Goal: Task Accomplishment & Management: Use online tool/utility

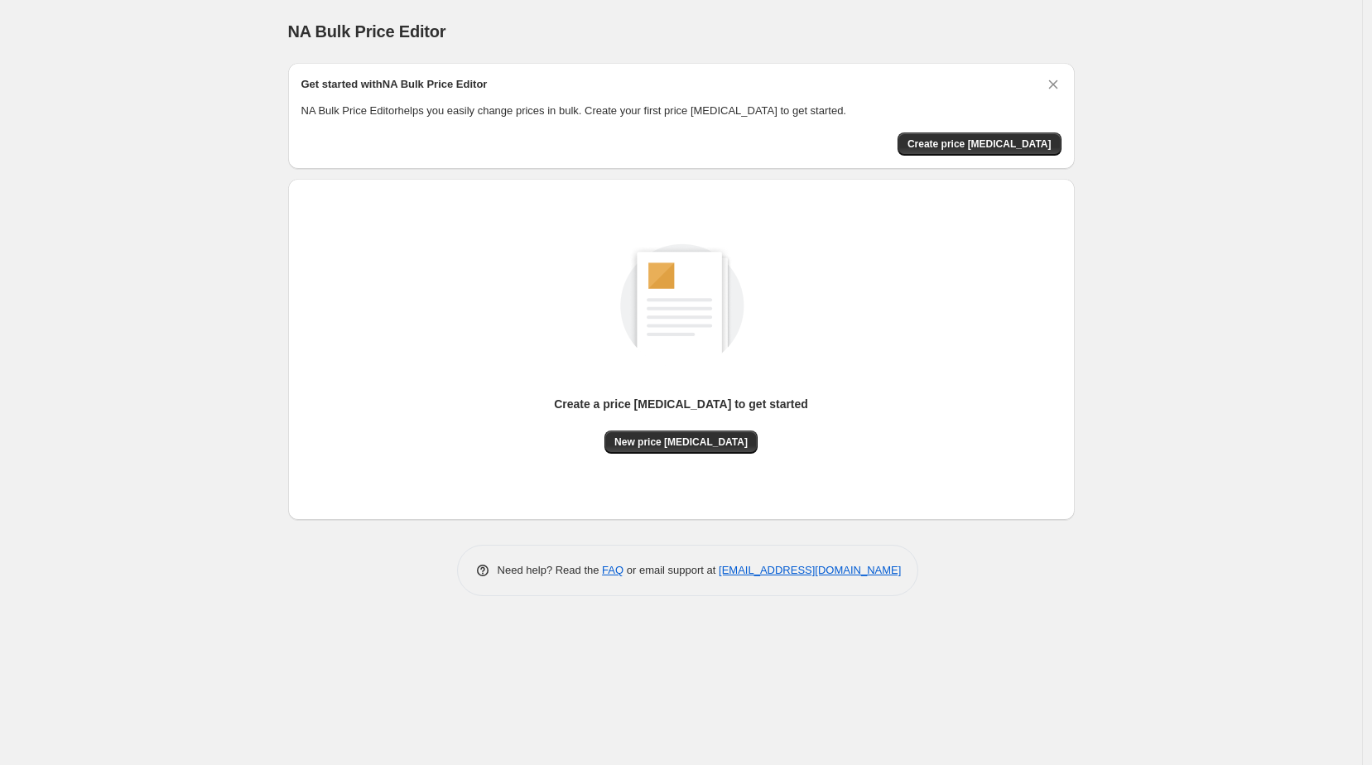
click at [982, 141] on span "Create price change job" at bounding box center [979, 143] width 144 height 13
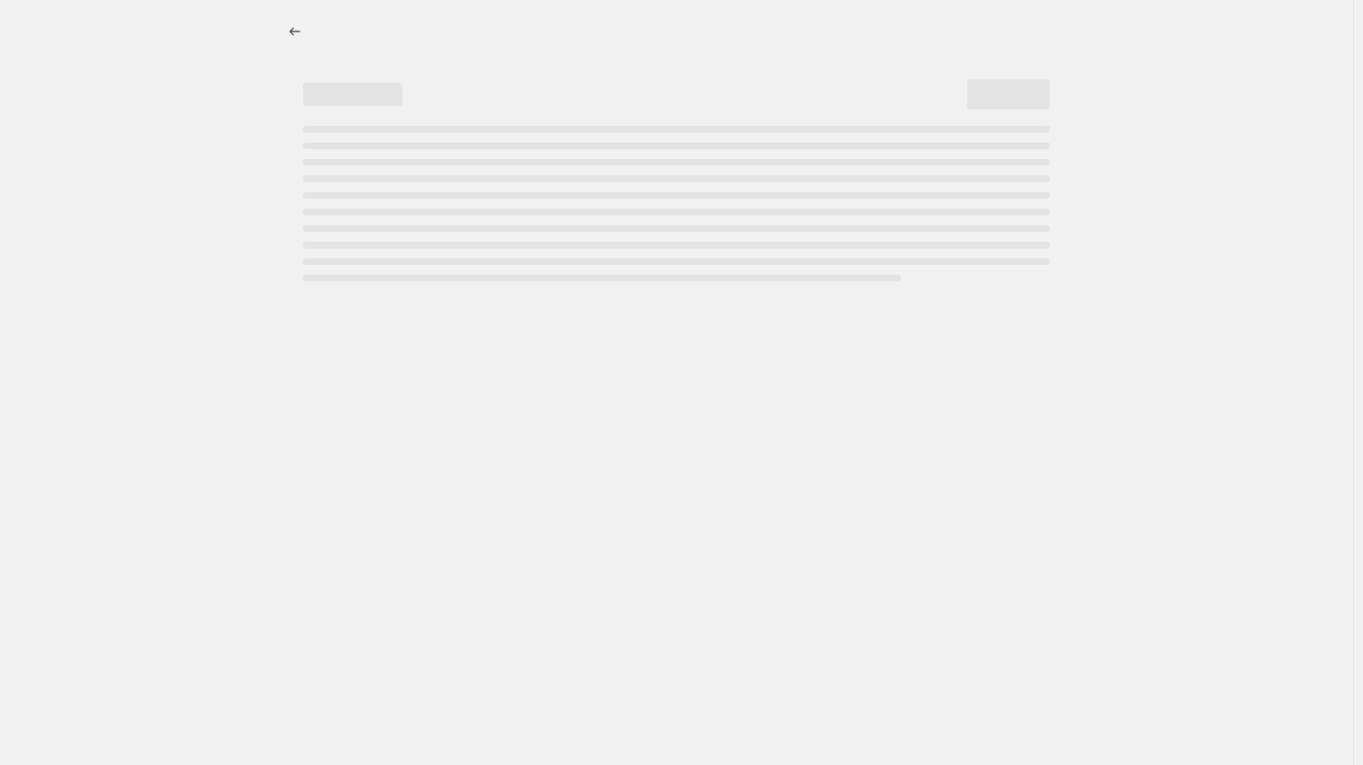
select select "percentage"
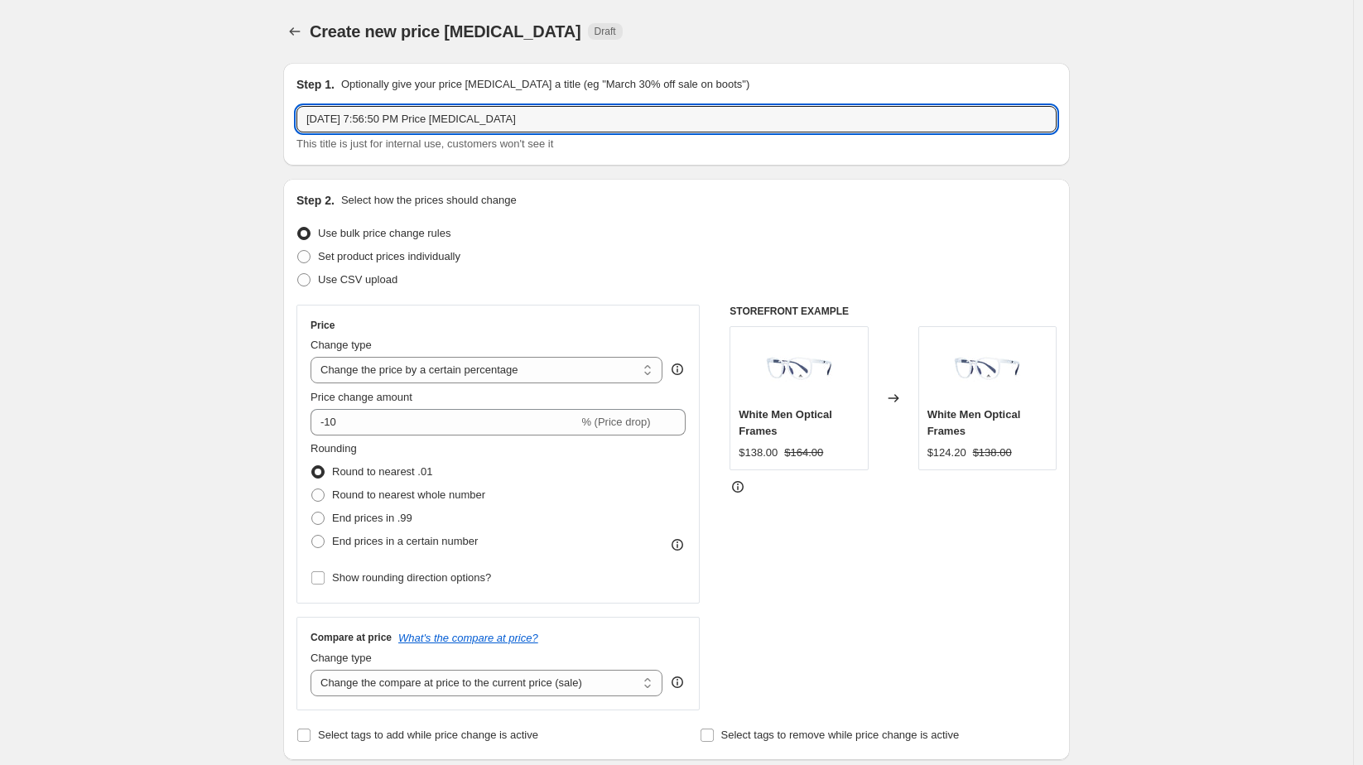
drag, startPoint x: 538, startPoint y: 128, endPoint x: 264, endPoint y: 134, distance: 274.1
type input "price add $150 to costs"
click at [580, 268] on div "Use CSV upload" at bounding box center [676, 279] width 760 height 23
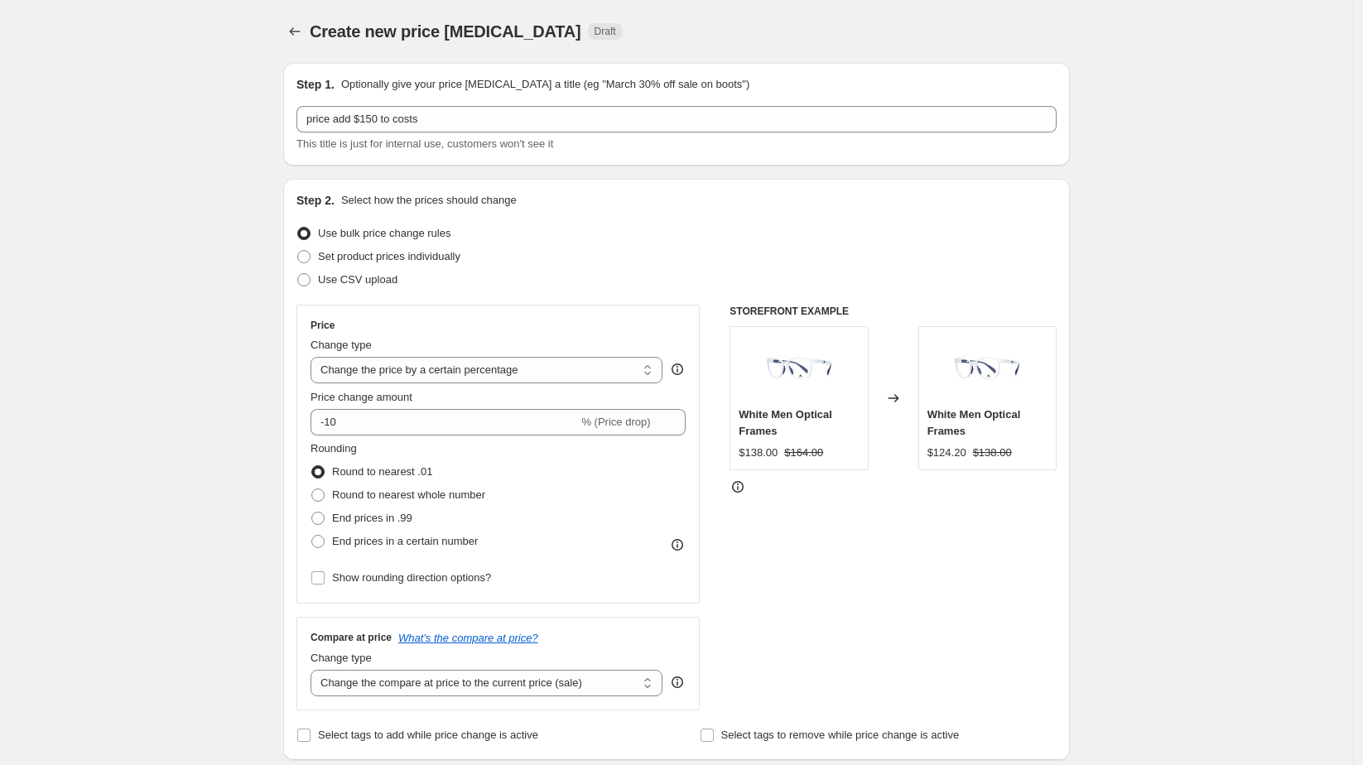
click at [647, 370] on select "Change the price to a certain amount Change the price by a certain amount Chang…" at bounding box center [486, 370] width 352 height 26
select select "pc"
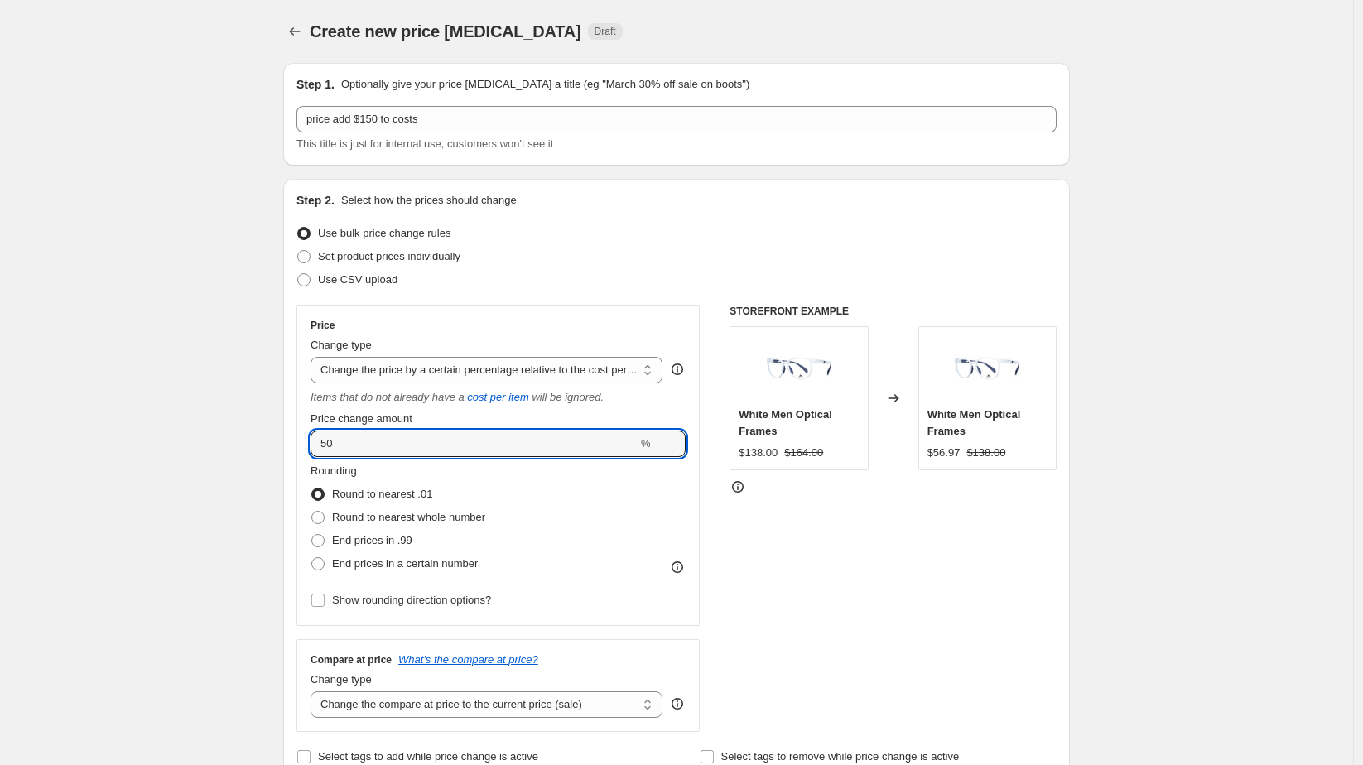
click at [679, 450] on icon at bounding box center [673, 448] width 17 height 17
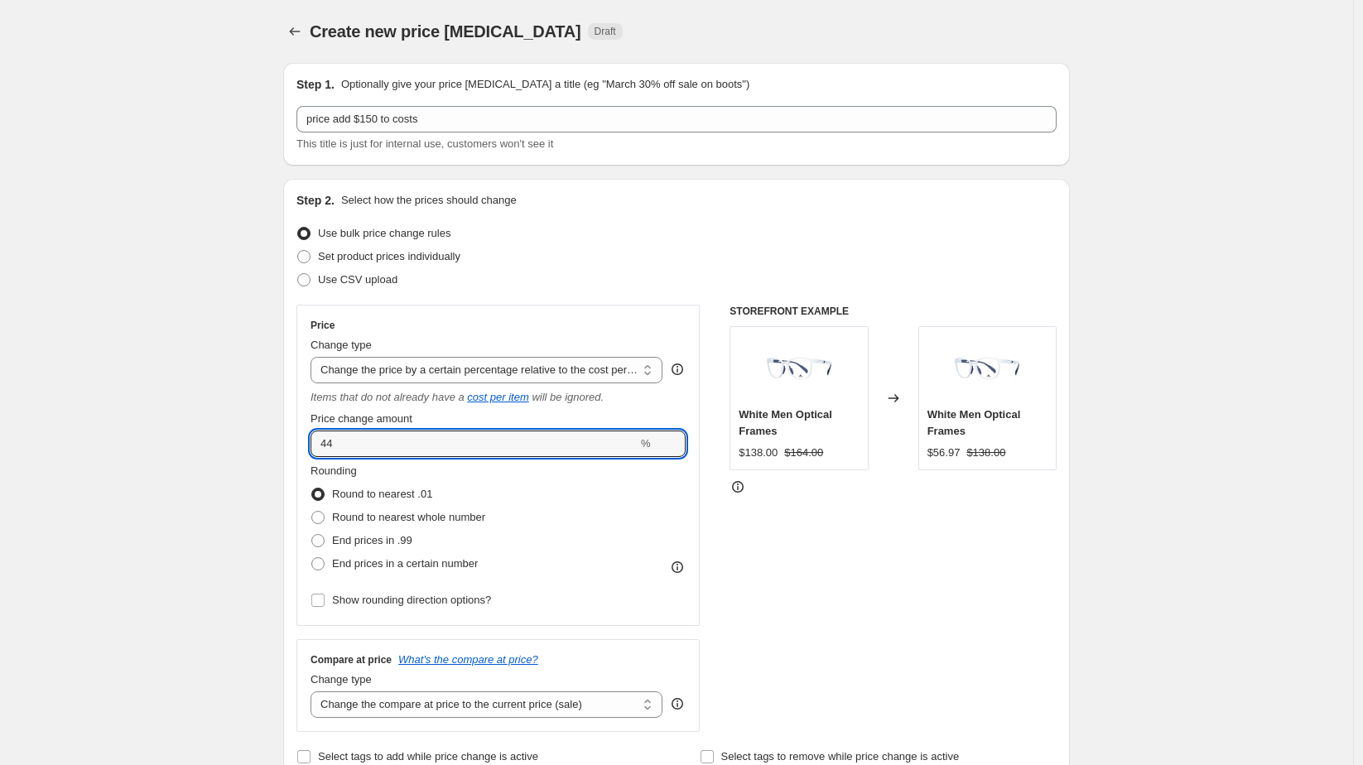
click at [679, 450] on icon at bounding box center [673, 448] width 17 height 17
type input "43"
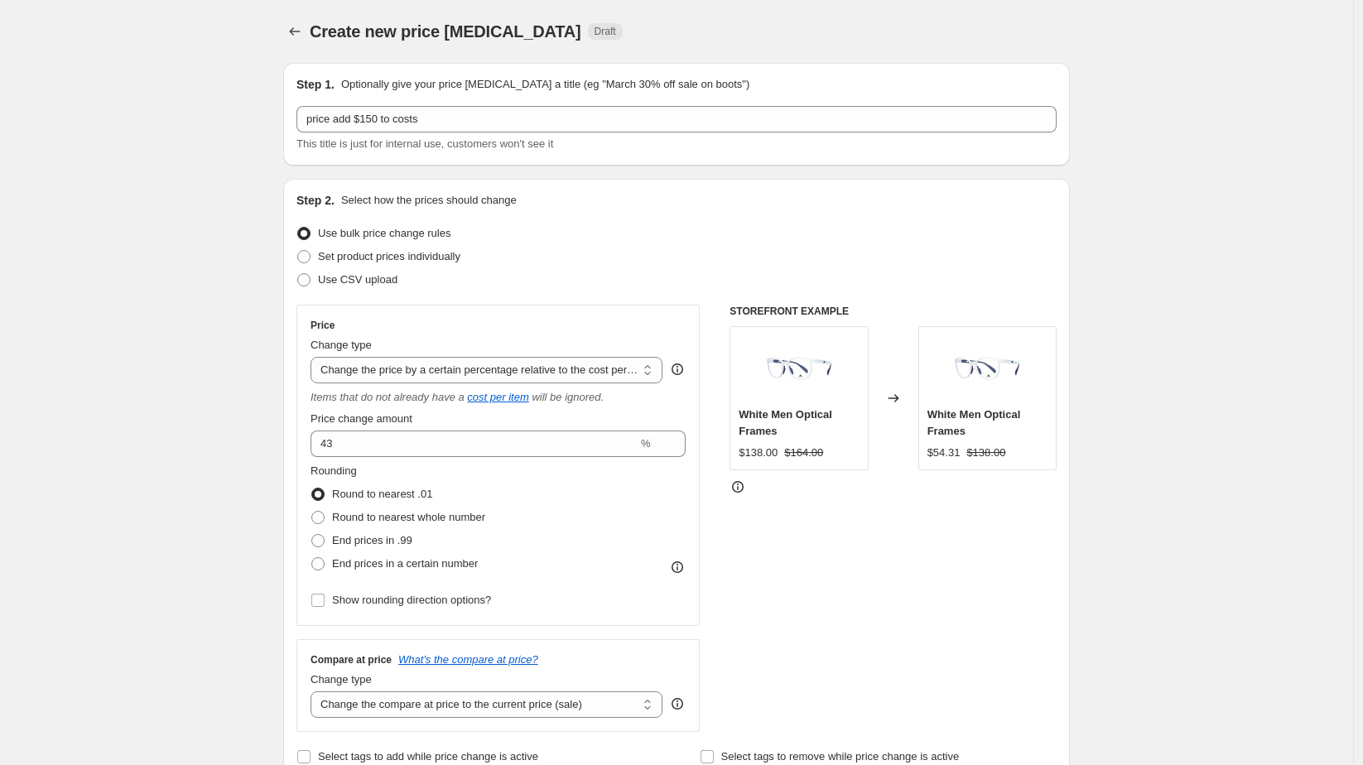
click at [645, 442] on div "43 %" at bounding box center [497, 444] width 375 height 26
click at [655, 369] on select "Change the price to a certain amount Change the price by a certain amount Chang…" at bounding box center [486, 370] width 352 height 26
click at [655, 372] on select "Change the price to a certain amount Change the price by a certain amount Chang…" at bounding box center [486, 370] width 352 height 26
click at [645, 369] on select "Change the price to a certain amount Change the price by a certain amount Chang…" at bounding box center [486, 370] width 352 height 26
select select "by"
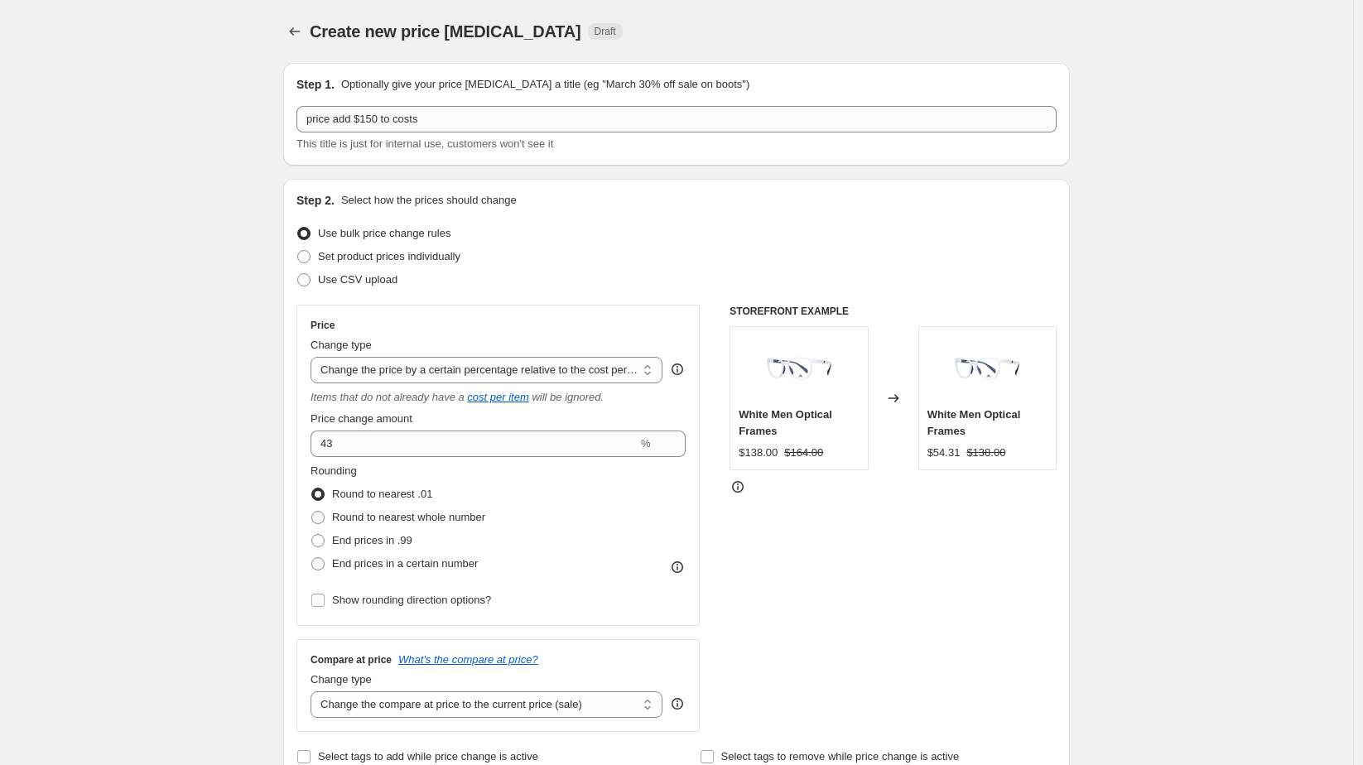
click at [315, 357] on select "Change the price to a certain amount Change the price by a certain amount Chang…" at bounding box center [486, 370] width 352 height 26
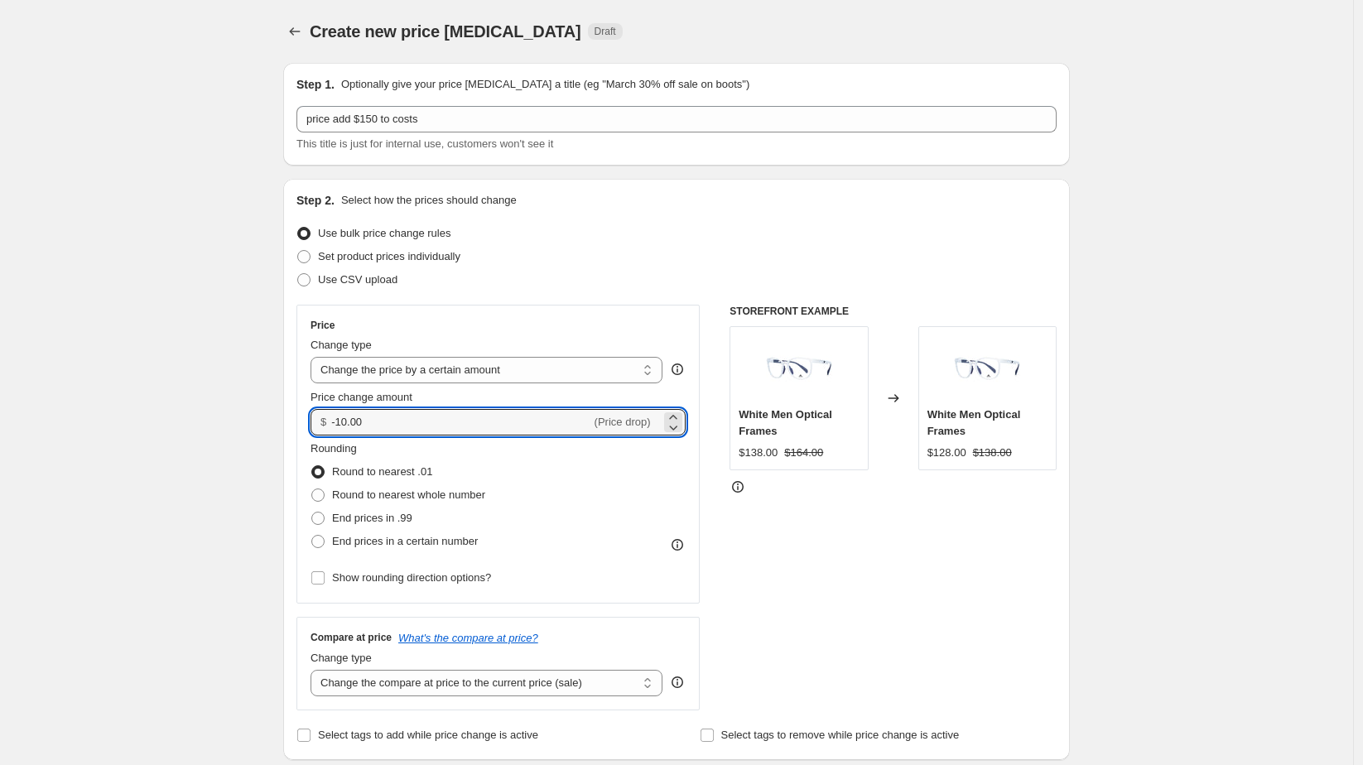
drag, startPoint x: 394, startPoint y: 423, endPoint x: 301, endPoint y: 420, distance: 92.8
click at [301, 420] on div "Price Change type Change the price to a certain amount Change the price by a ce…" at bounding box center [497, 454] width 403 height 299
type input "150"
type input "150.00"
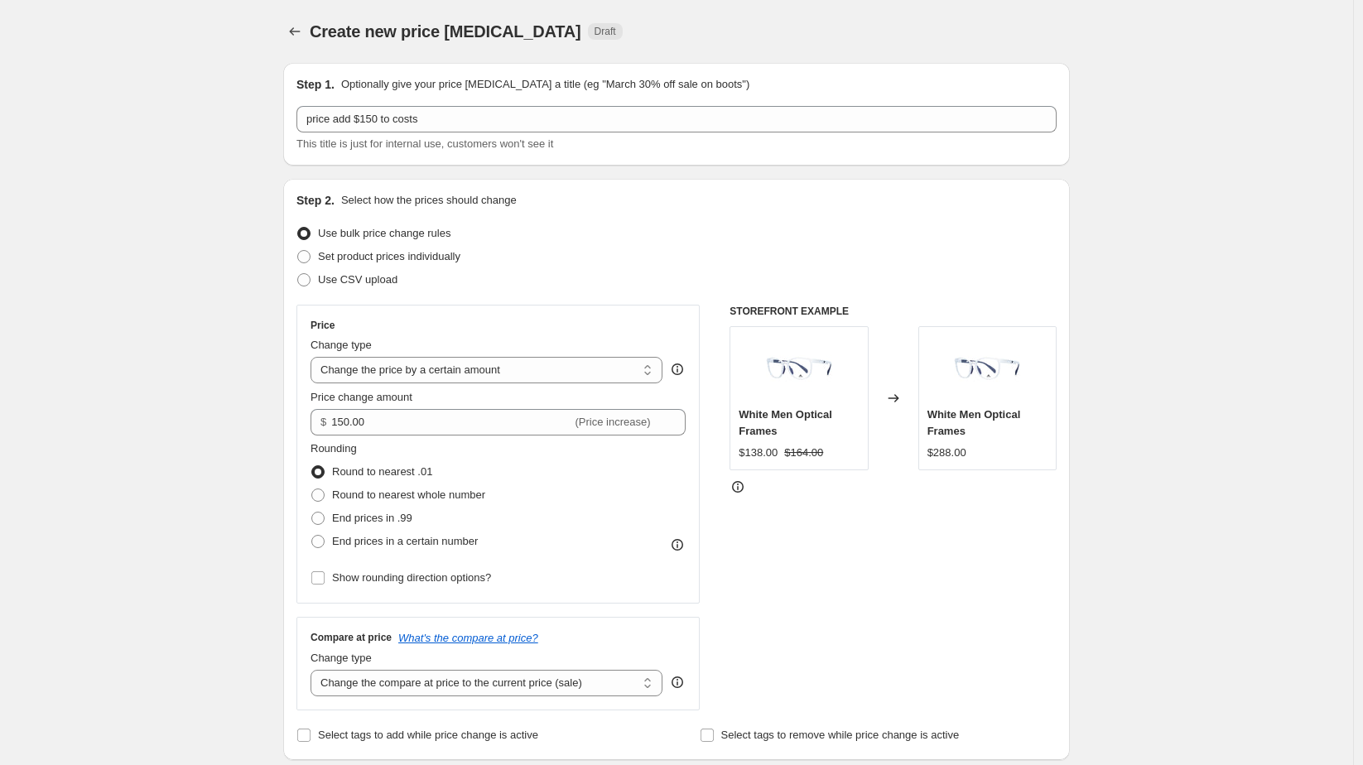
click at [536, 502] on div "Rounding Round to nearest .01 Round to nearest whole number End prices in .99 E…" at bounding box center [497, 496] width 375 height 113
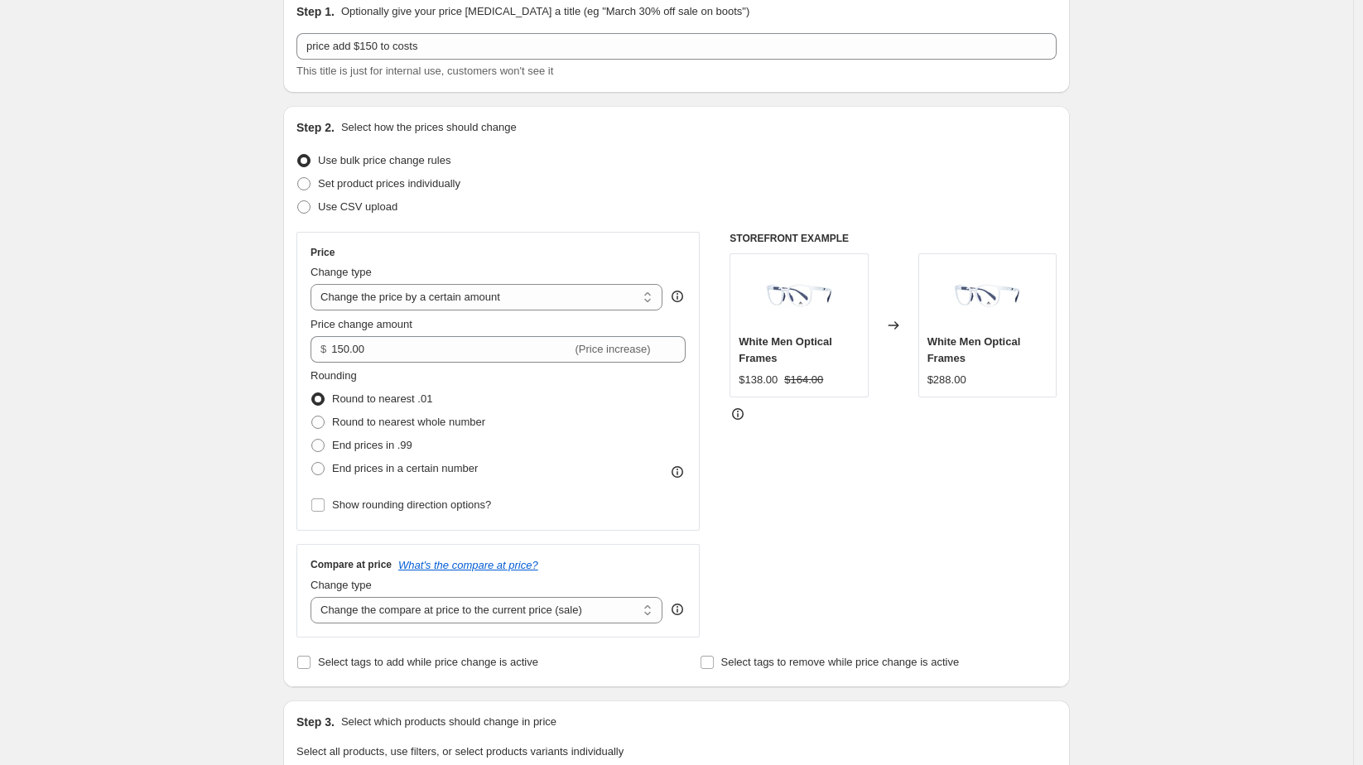
scroll to position [92, 0]
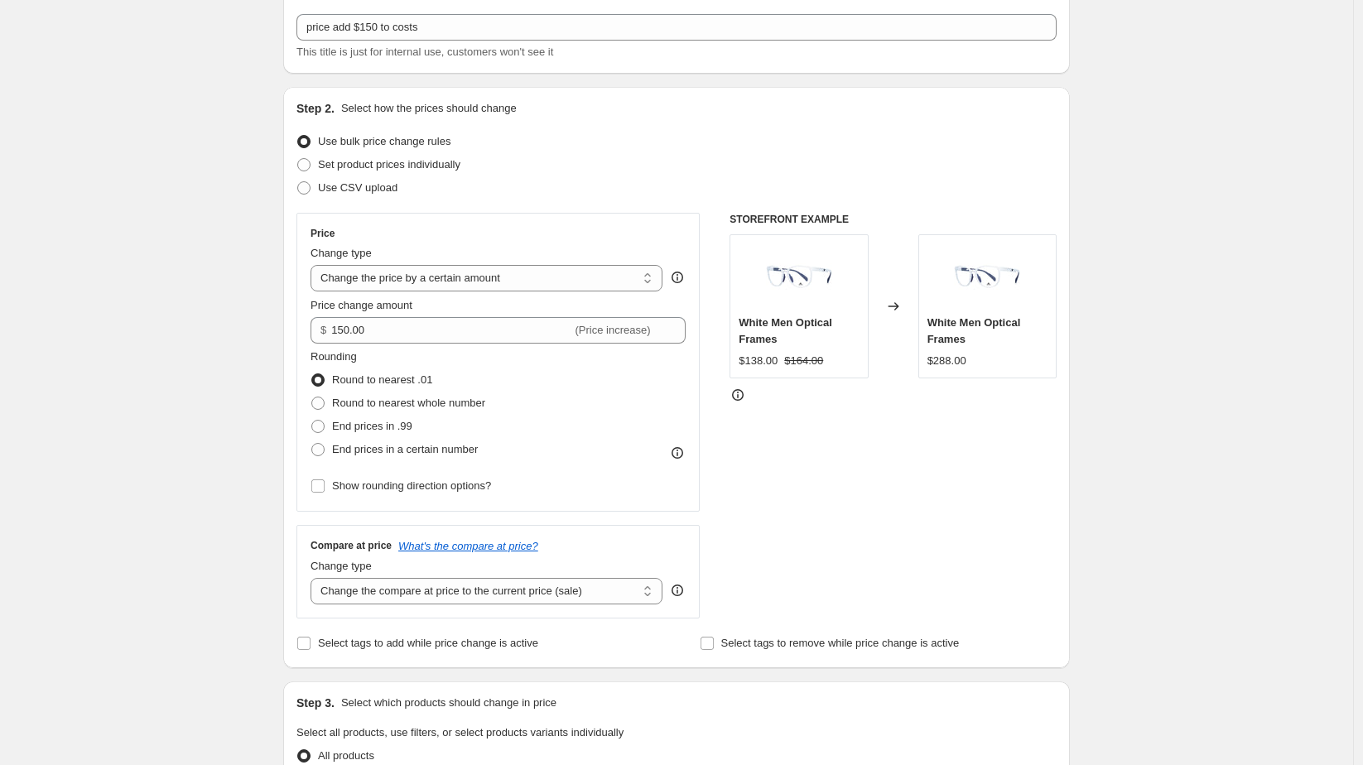
click at [646, 584] on select "Change the compare at price to the current price (sale) Change the compare at p…" at bounding box center [486, 591] width 352 height 26
select select "no_change"
click at [315, 578] on select "Change the compare at price to the current price (sale) Change the compare at p…" at bounding box center [486, 591] width 352 height 26
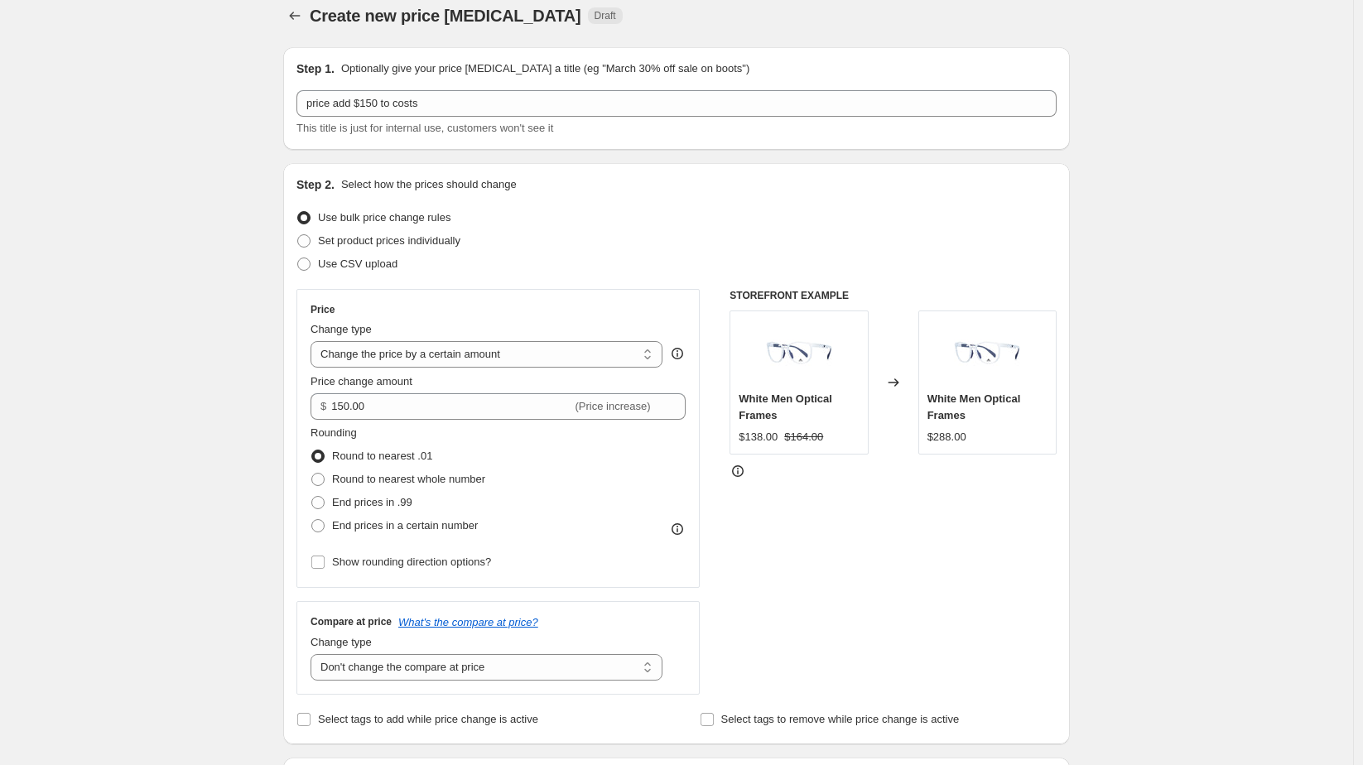
scroll to position [0, 0]
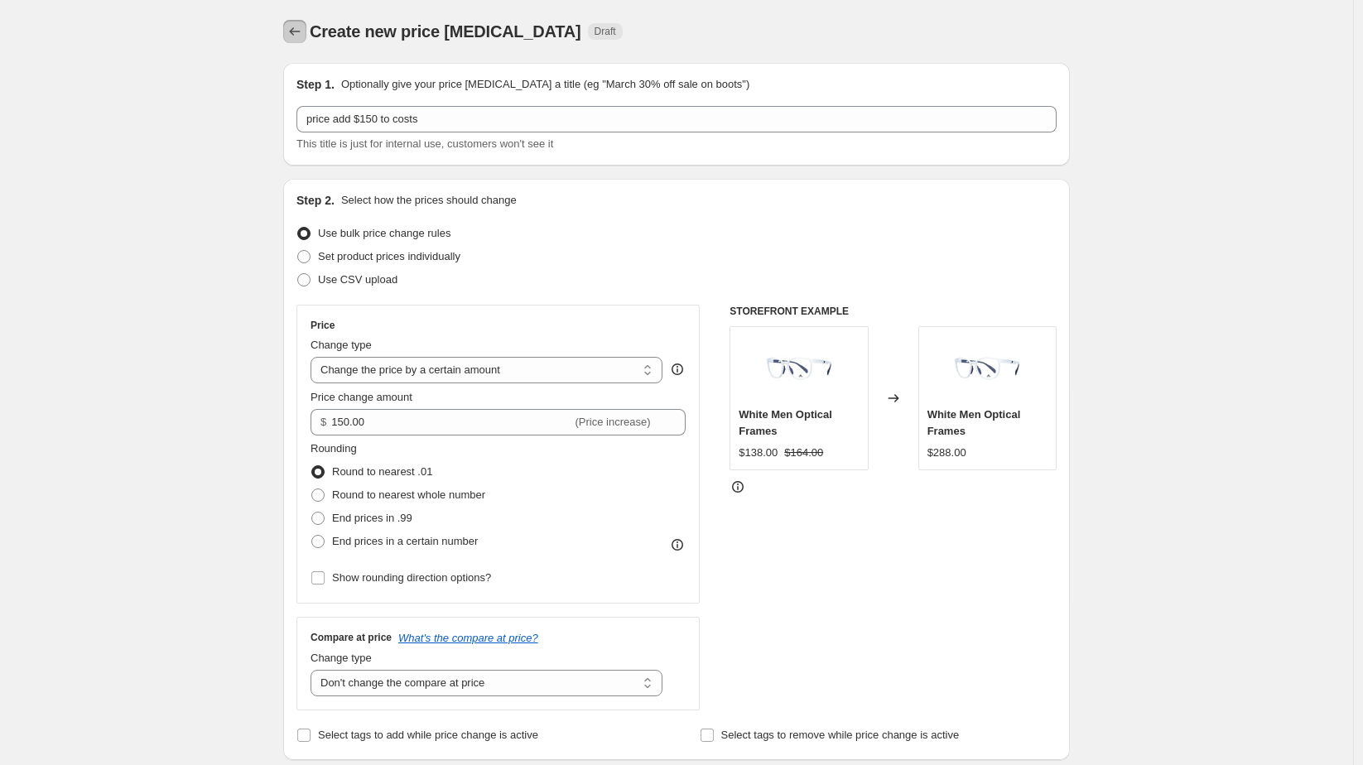
click at [299, 22] on button "Price change jobs" at bounding box center [294, 31] width 23 height 23
